Goal: Information Seeking & Learning: Learn about a topic

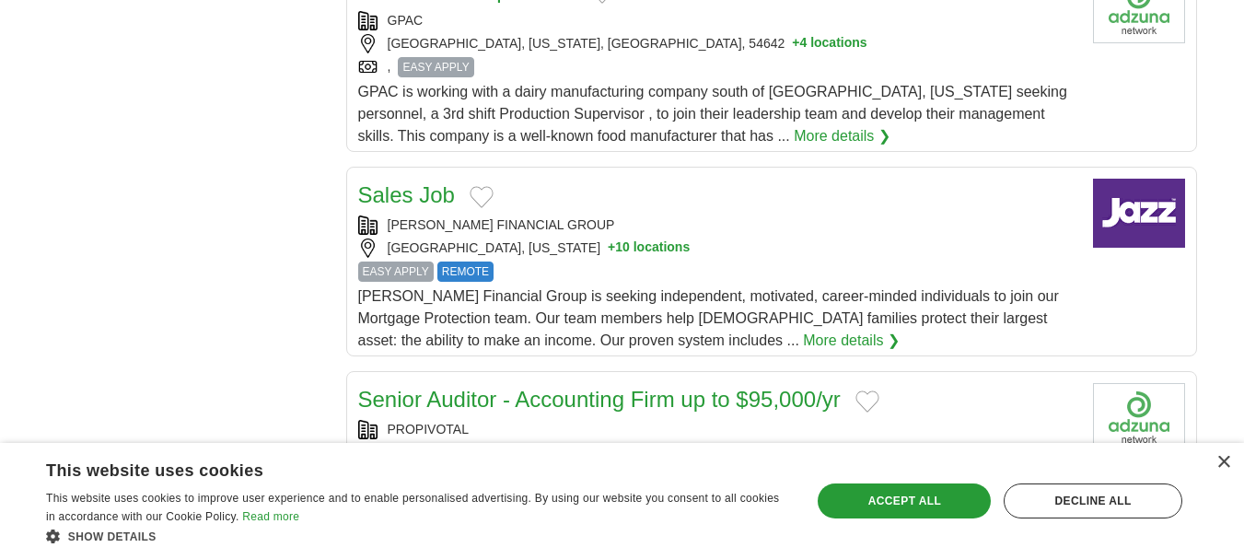
scroll to position [2117, 0]
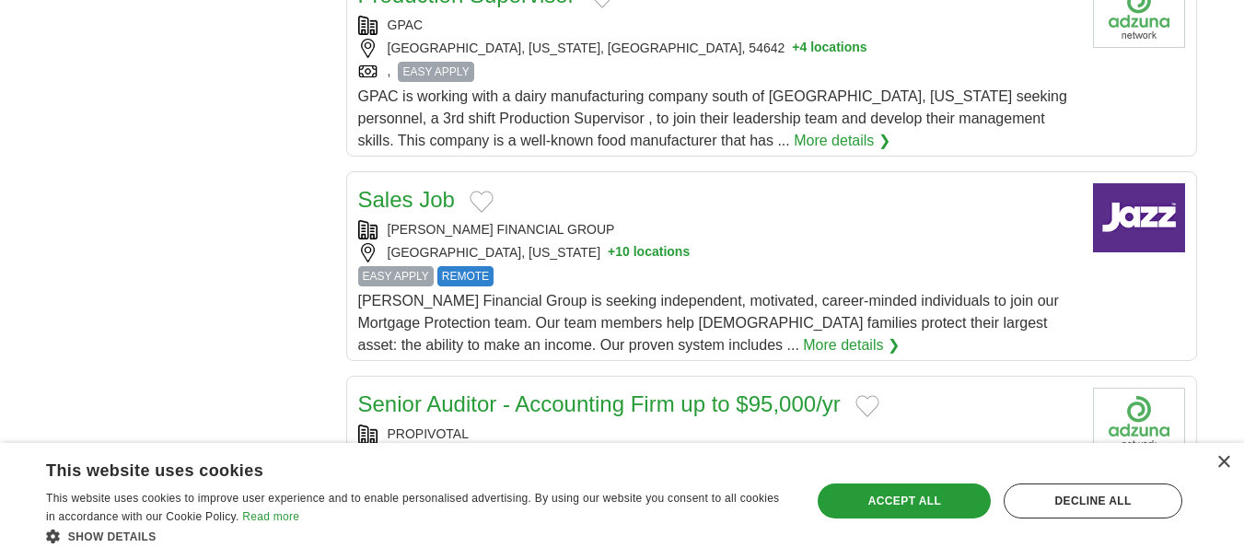
click at [803, 346] on link "More details ❯" at bounding box center [851, 345] width 97 height 22
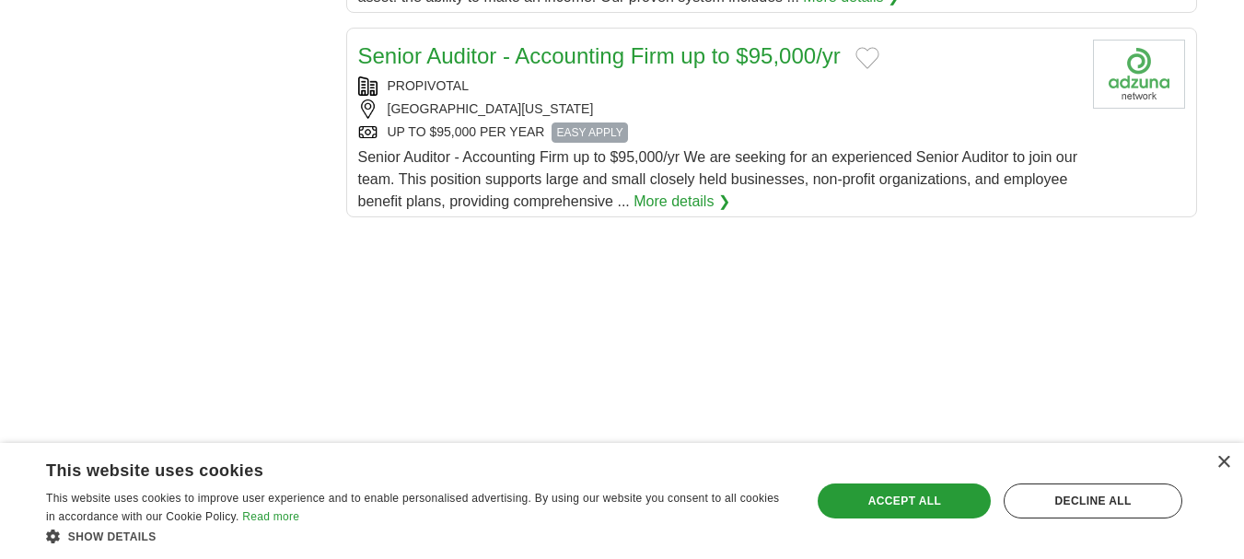
scroll to position [2485, 0]
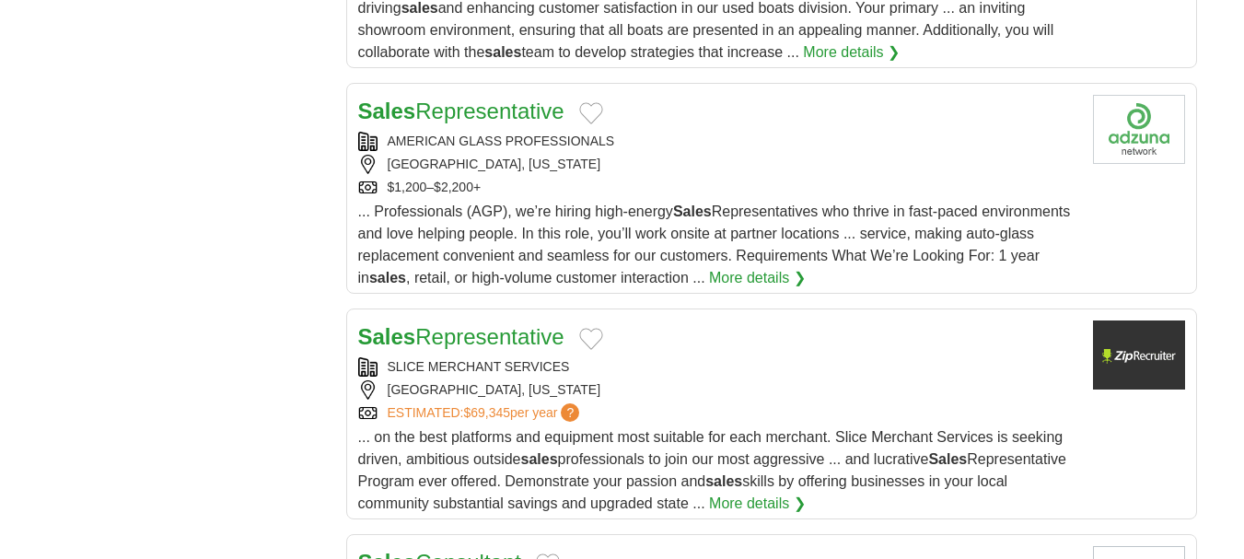
scroll to position [1841, 0]
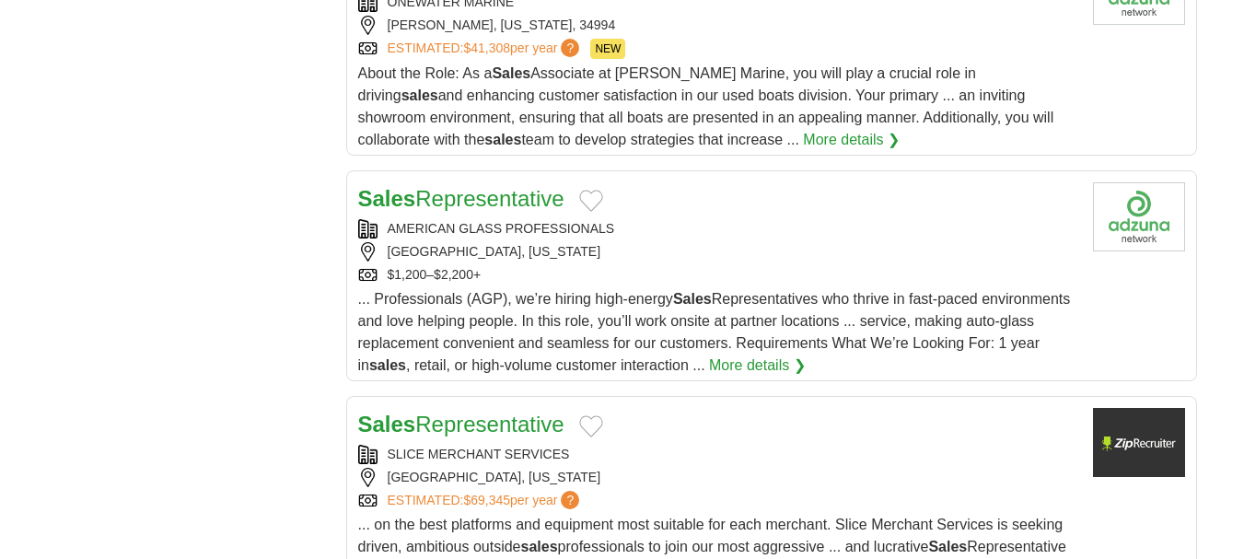
click at [805, 365] on link "More details ❯" at bounding box center [757, 365] width 97 height 22
